Goal: Transaction & Acquisition: Book appointment/travel/reservation

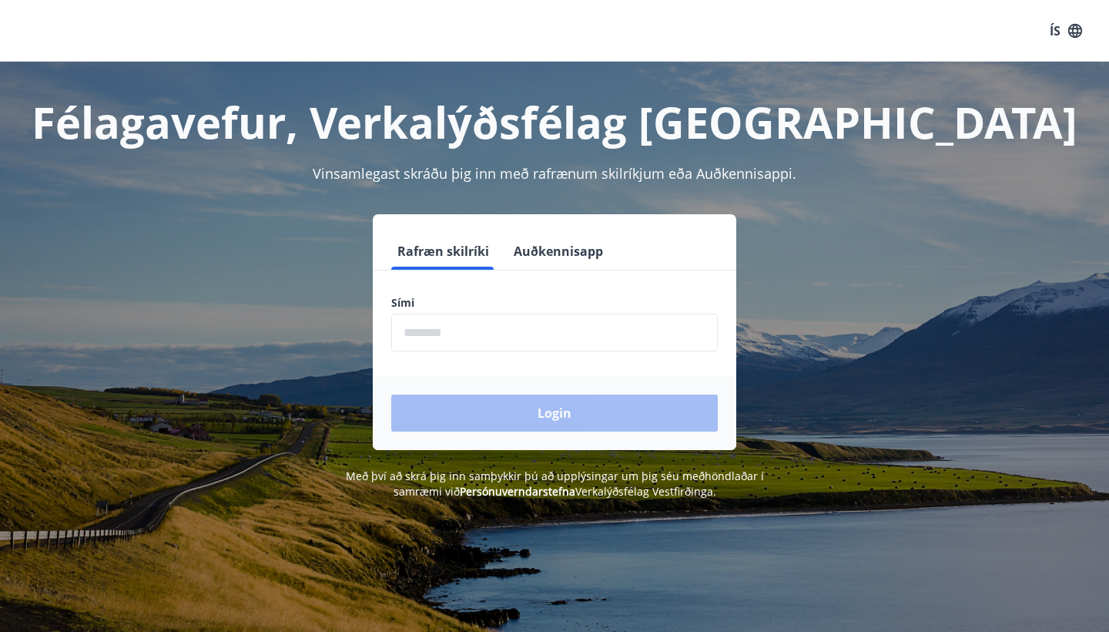
click at [585, 334] on input "phone" at bounding box center [554, 332] width 327 height 38
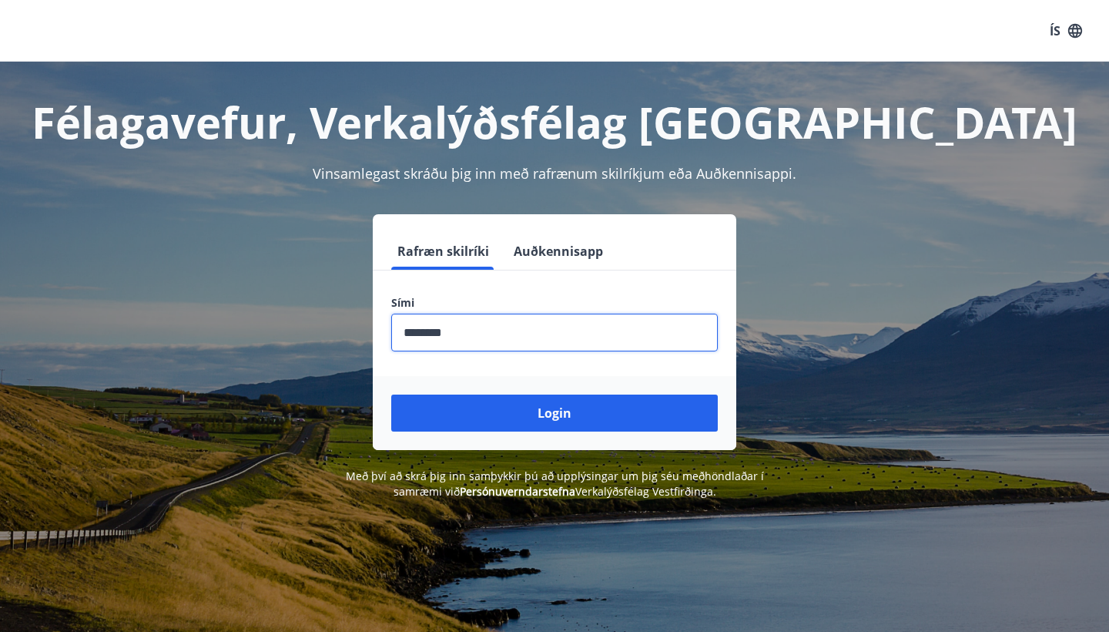
type input "********"
click at [555, 413] on button "Login" at bounding box center [554, 412] width 327 height 37
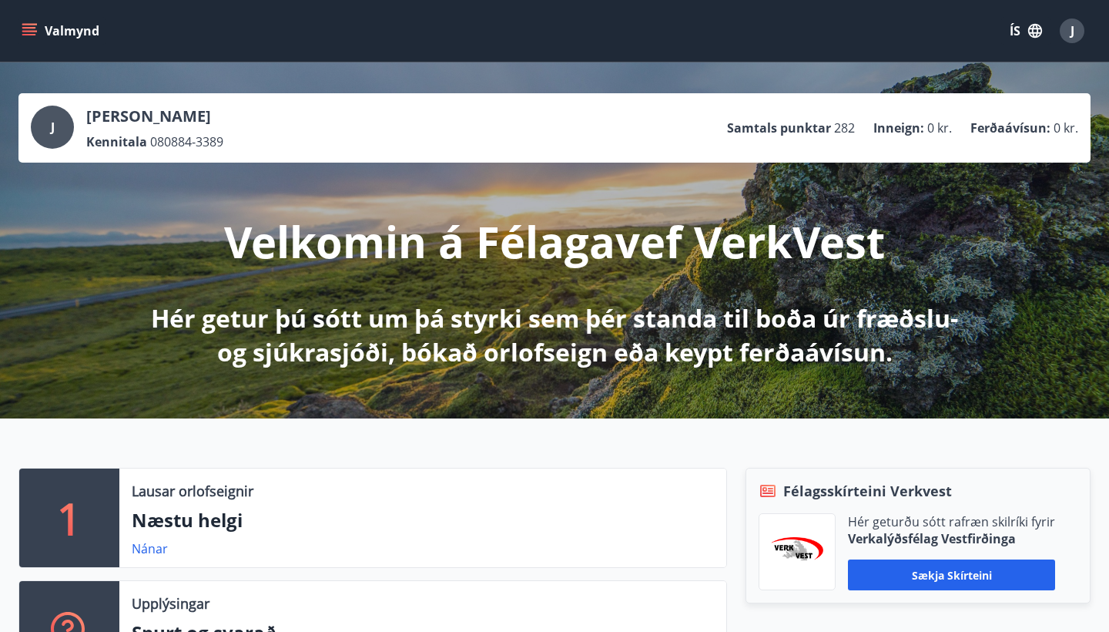
click at [33, 39] on button "Valmynd" at bounding box center [61, 31] width 87 height 28
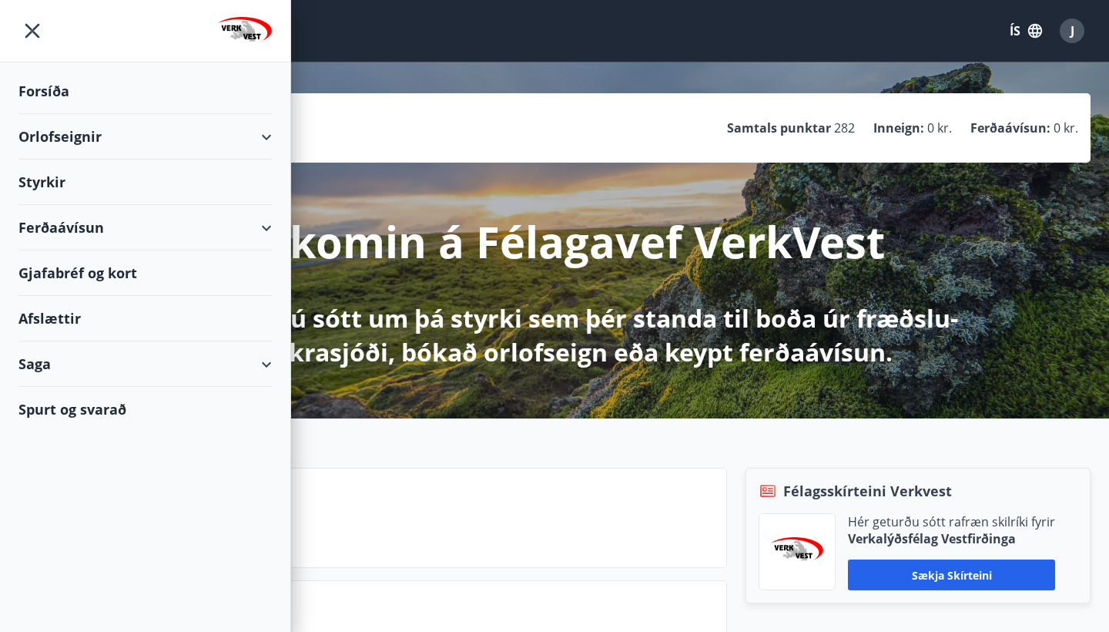
click at [275, 133] on icon at bounding box center [266, 137] width 18 height 18
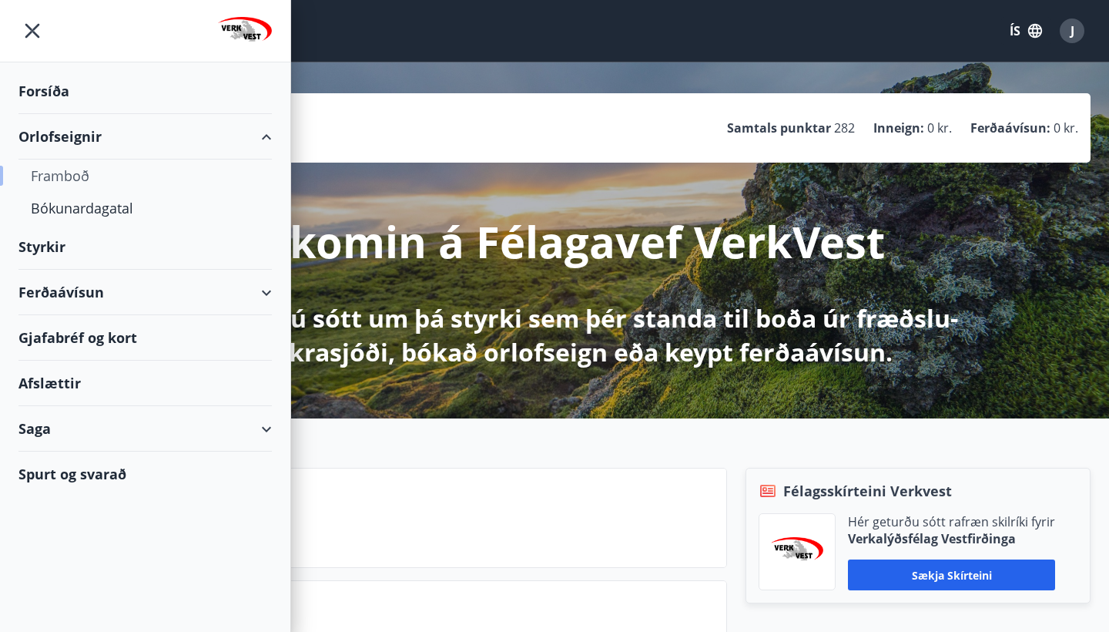
click at [86, 177] on div "Framboð" at bounding box center [145, 175] width 229 height 32
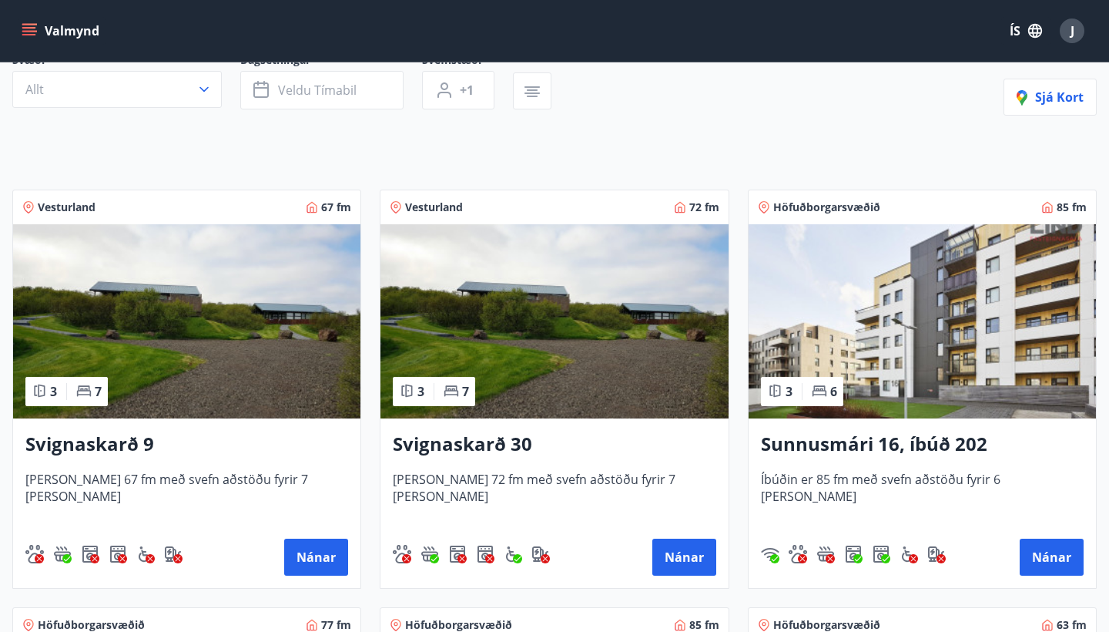
scroll to position [166, 0]
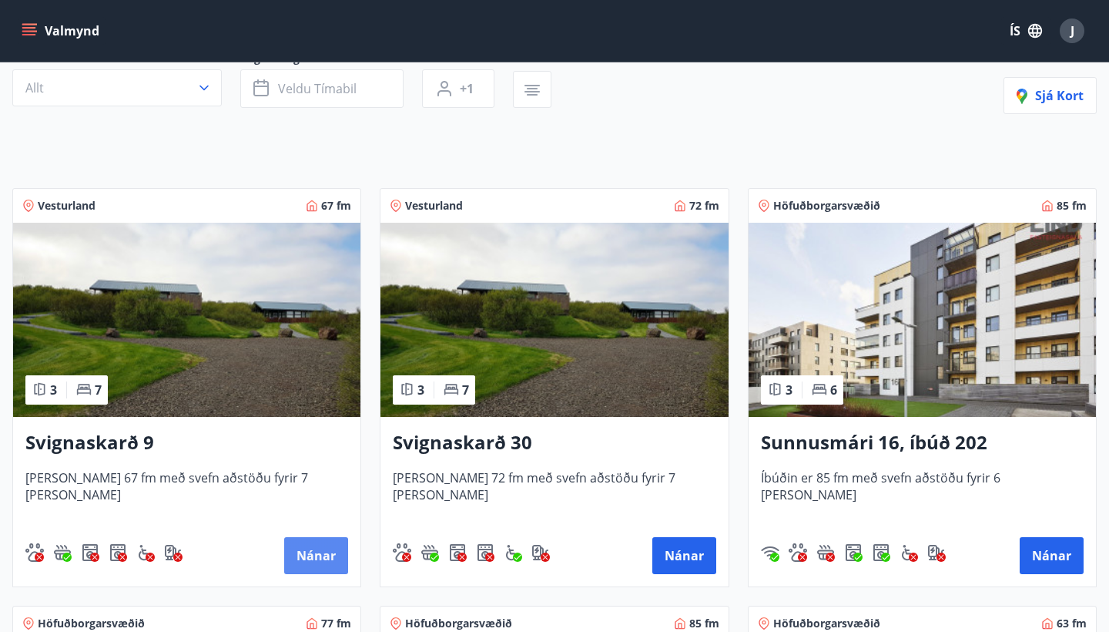
click at [327, 546] on button "Nánar" at bounding box center [316, 555] width 64 height 37
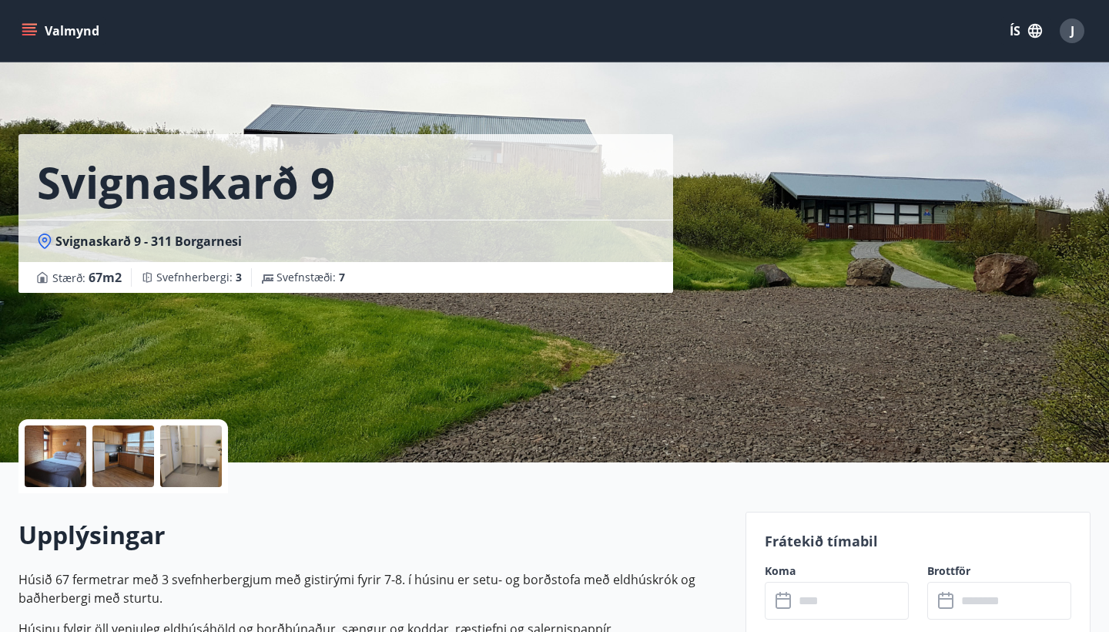
click at [783, 597] on icon at bounding box center [785, 601] width 18 height 18
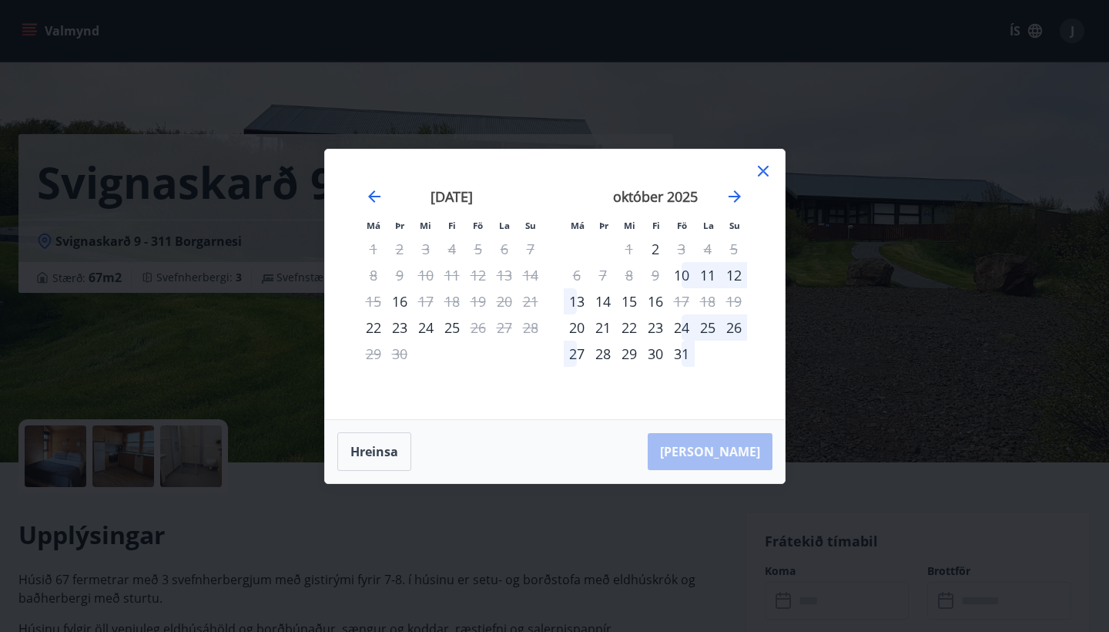
click at [681, 327] on div "24" at bounding box center [682, 327] width 26 height 26
click at [576, 326] on div "20" at bounding box center [577, 327] width 26 height 26
click at [766, 167] on icon at bounding box center [763, 171] width 11 height 11
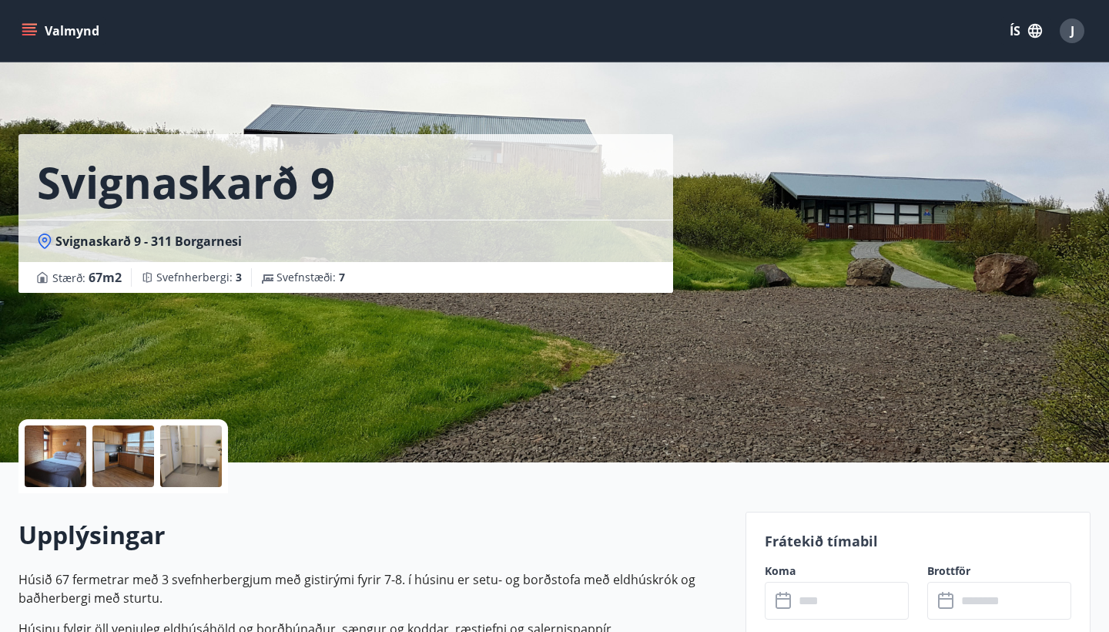
click at [30, 30] on icon "menu" at bounding box center [29, 30] width 15 height 15
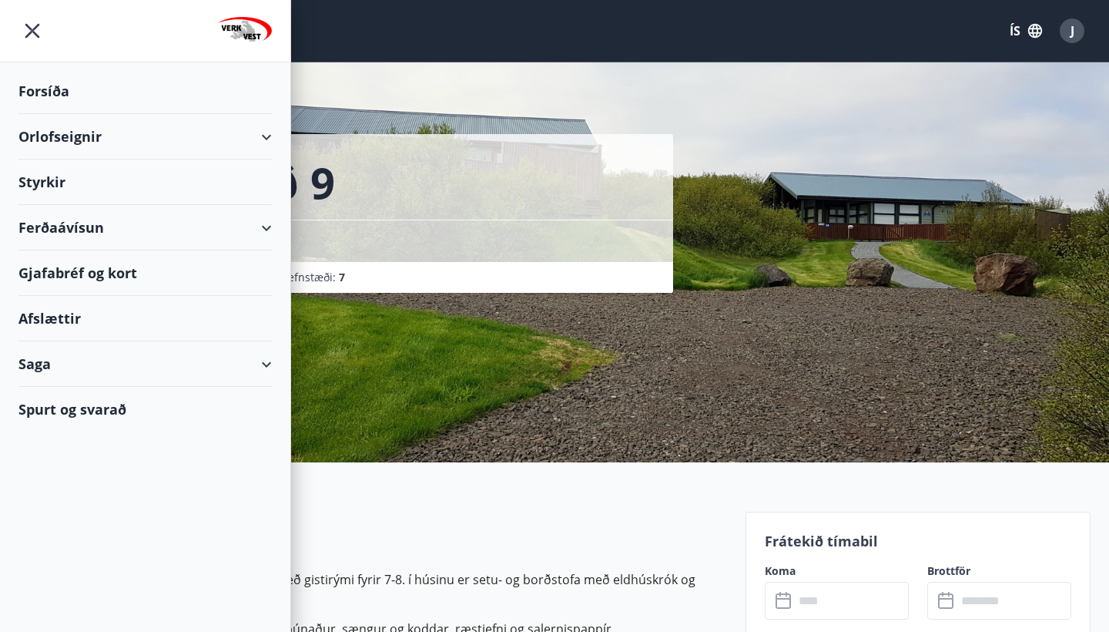
click at [267, 139] on div "Orlofseignir" at bounding box center [144, 136] width 253 height 45
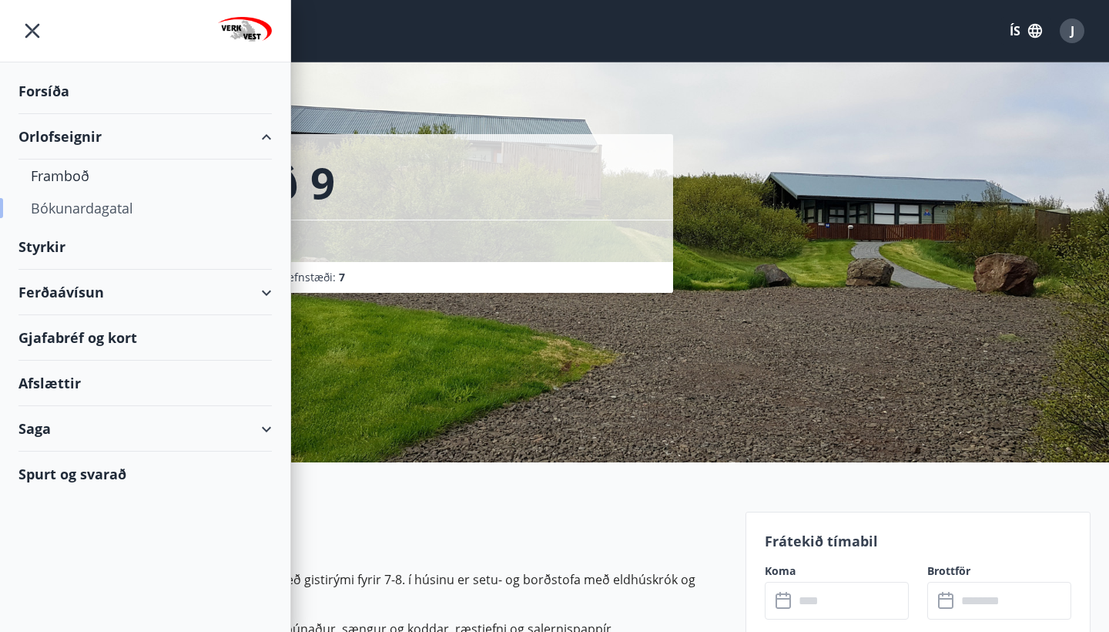
click at [122, 212] on div "Bókunardagatal" at bounding box center [145, 208] width 229 height 32
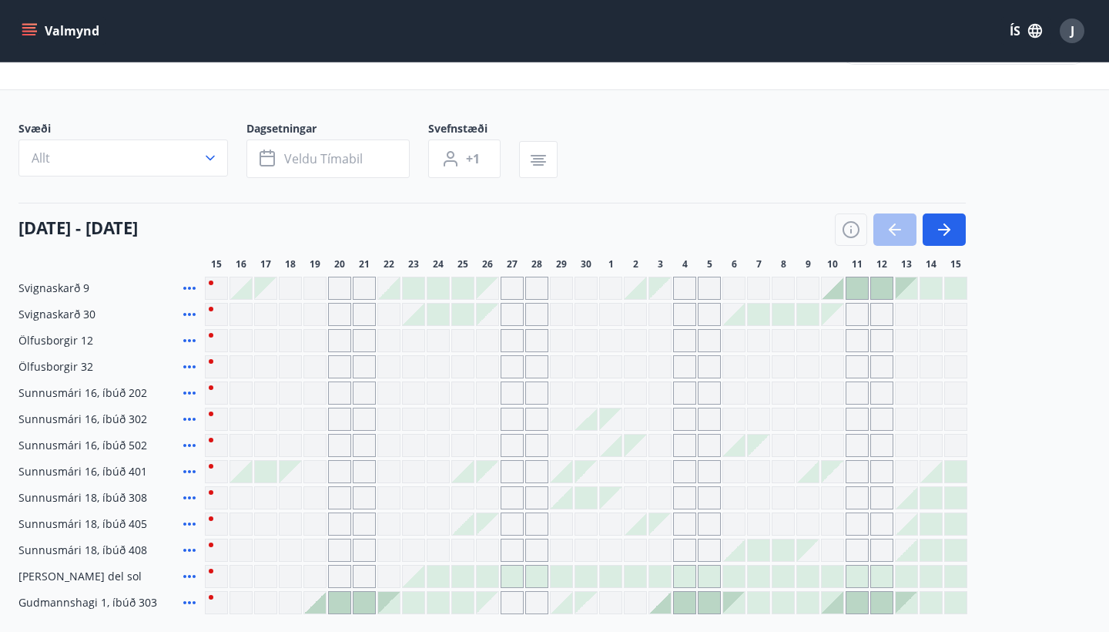
scroll to position [67, 0]
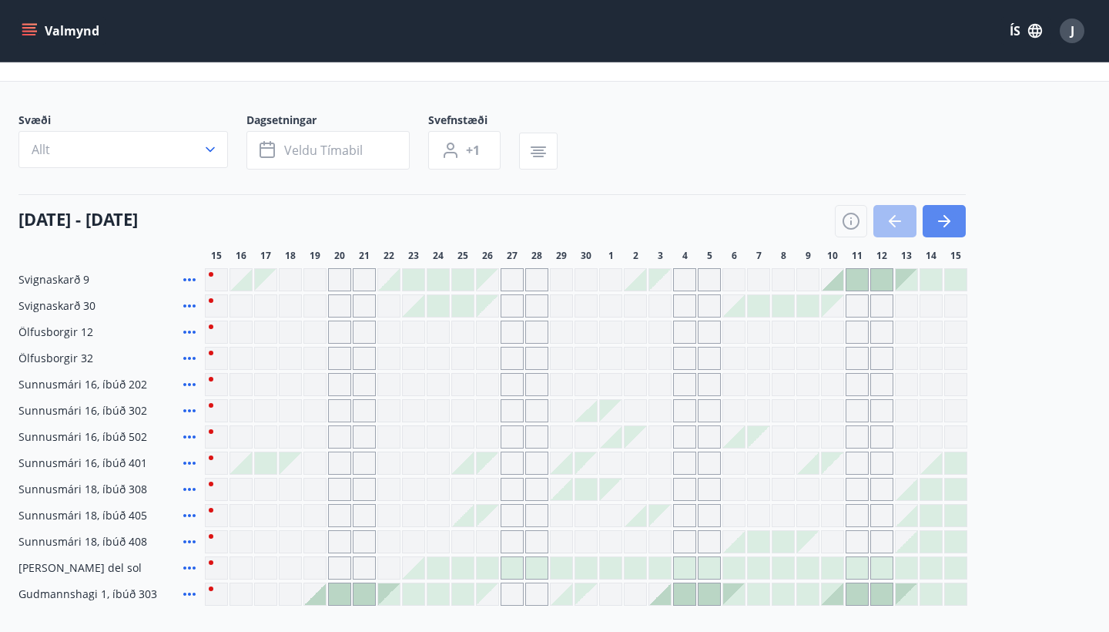
click at [947, 216] on icon "button" at bounding box center [944, 221] width 18 height 18
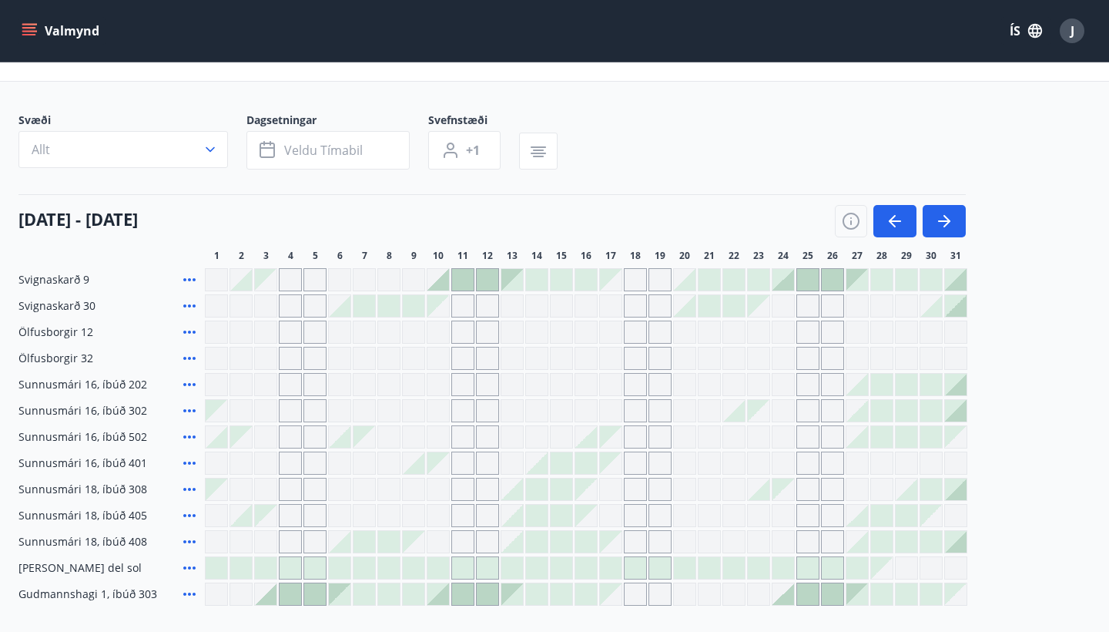
click at [781, 281] on div at bounding box center [784, 280] width 22 height 22
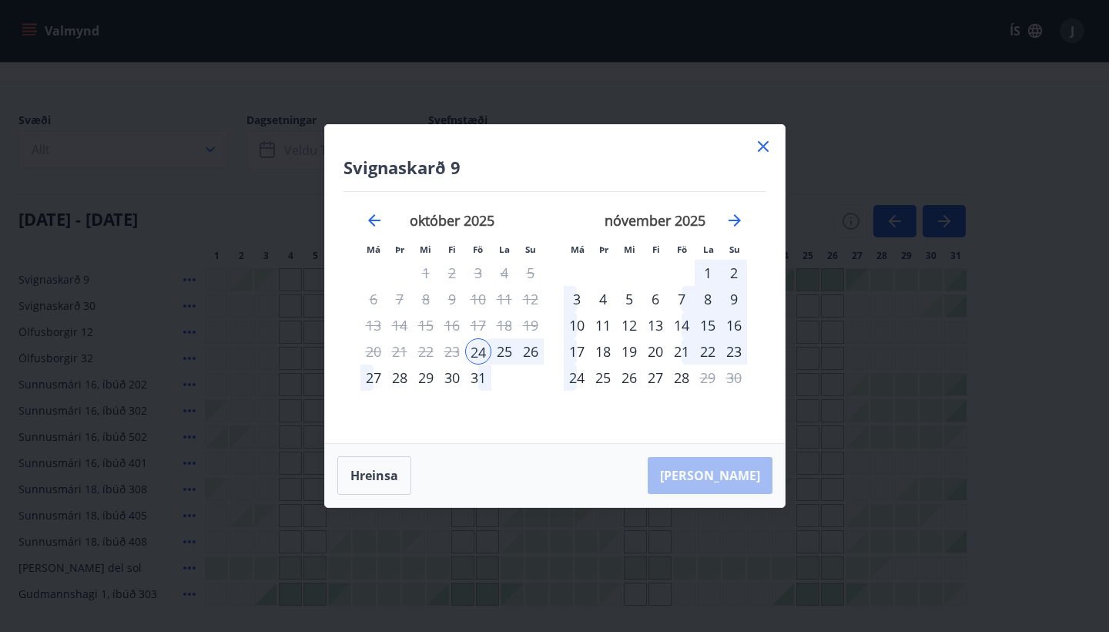
click at [479, 374] on div "31" at bounding box center [478, 377] width 26 height 26
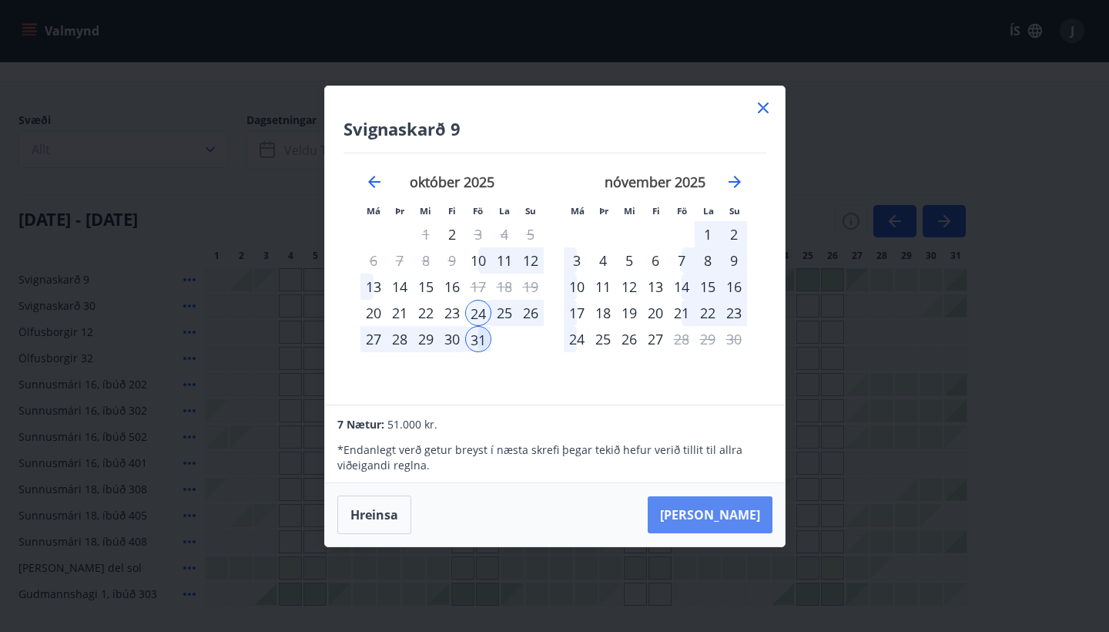
click at [717, 512] on button "Taka Frá" at bounding box center [710, 514] width 125 height 37
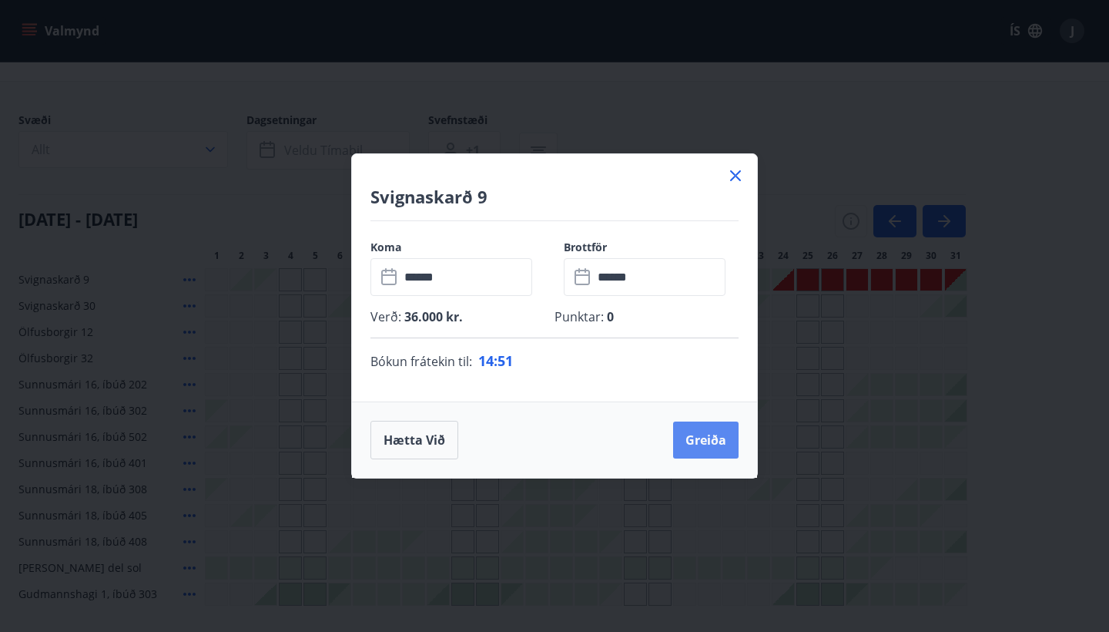
click at [707, 440] on button "Greiða" at bounding box center [705, 439] width 65 height 37
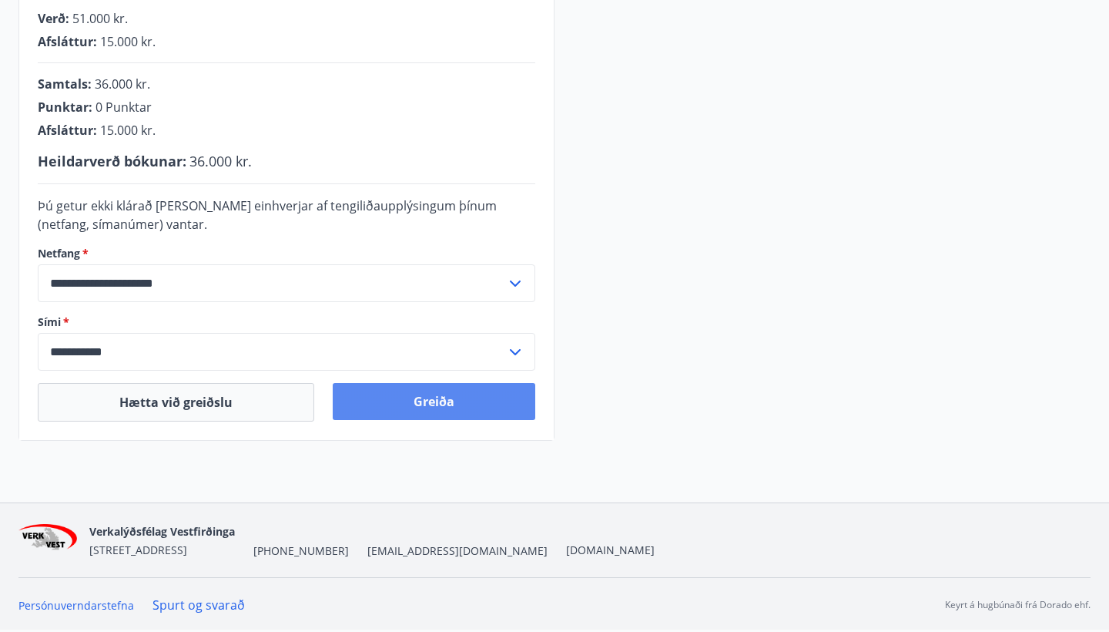
scroll to position [411, 0]
click at [454, 397] on button "Greiða" at bounding box center [434, 401] width 203 height 37
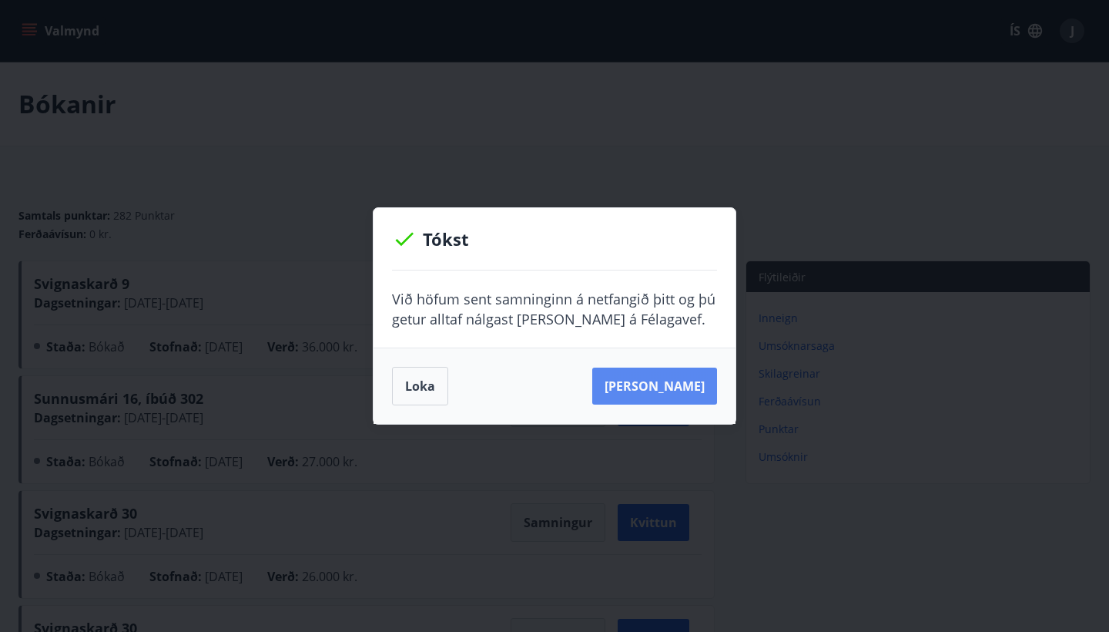
click at [684, 380] on button "[PERSON_NAME]" at bounding box center [654, 385] width 125 height 37
click at [419, 384] on button "Loka" at bounding box center [420, 386] width 56 height 39
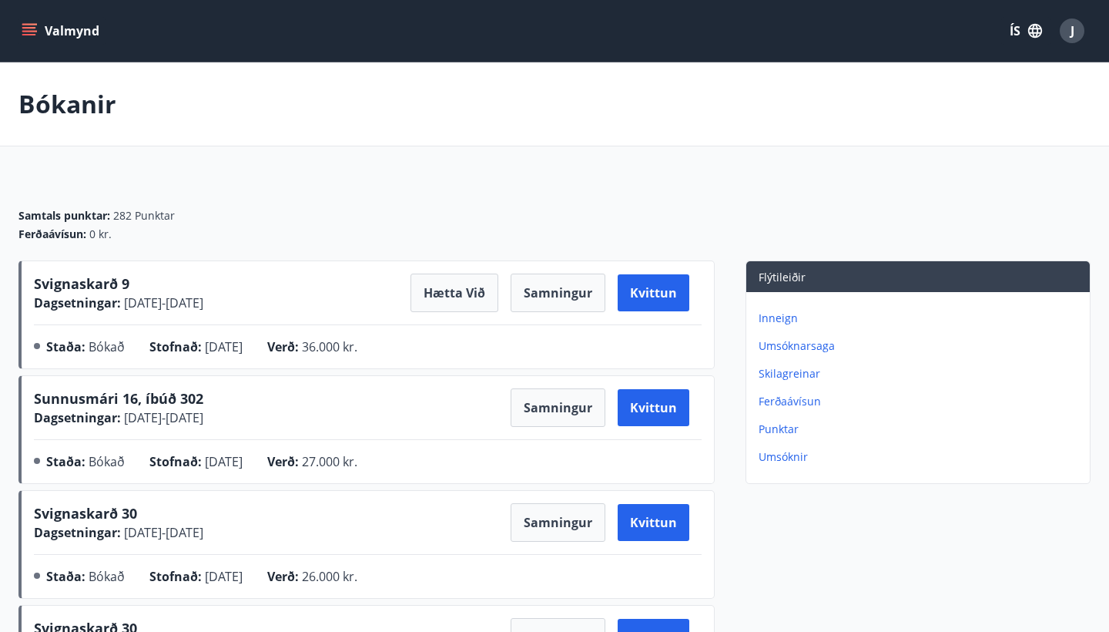
click at [1083, 36] on div "J" at bounding box center [1072, 30] width 25 height 25
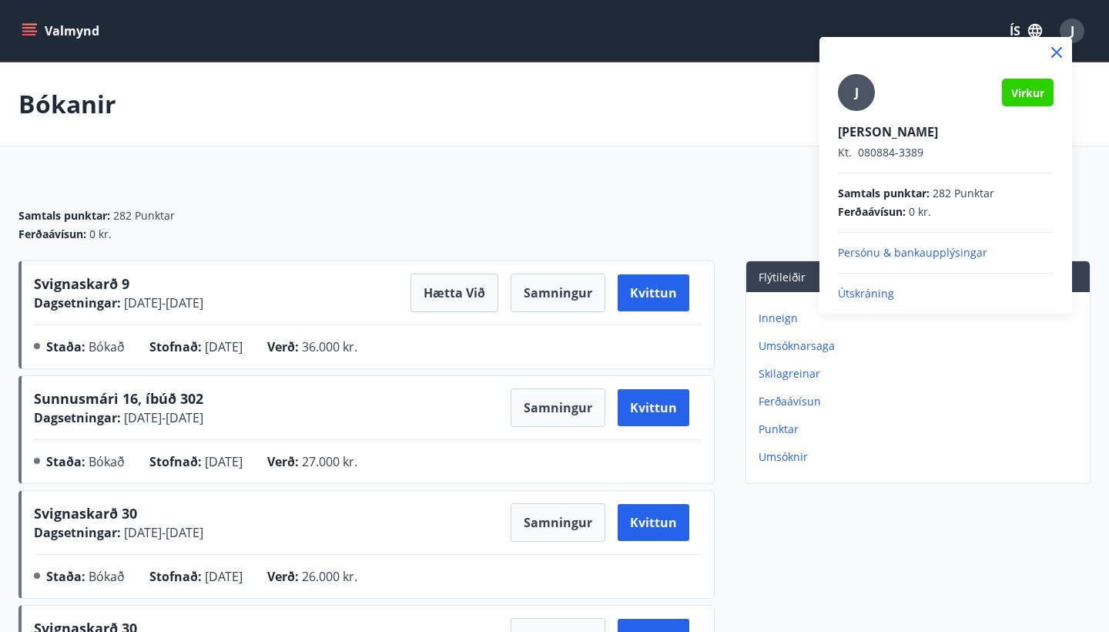
click at [886, 295] on p "Útskráning" at bounding box center [946, 293] width 216 height 15
